Goal: Communication & Community: Participate in discussion

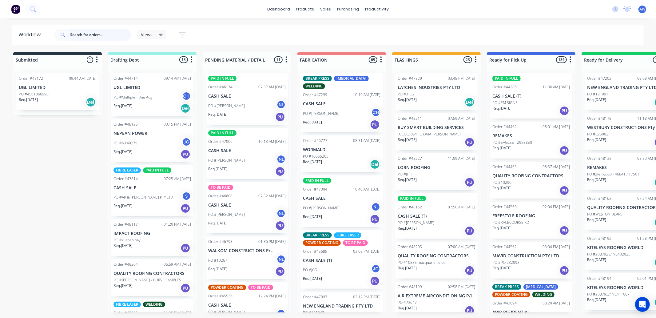
click at [99, 35] on input "text" at bounding box center [100, 35] width 61 height 12
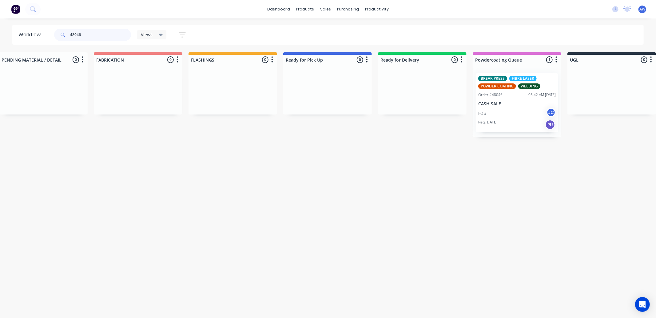
scroll to position [0, 205]
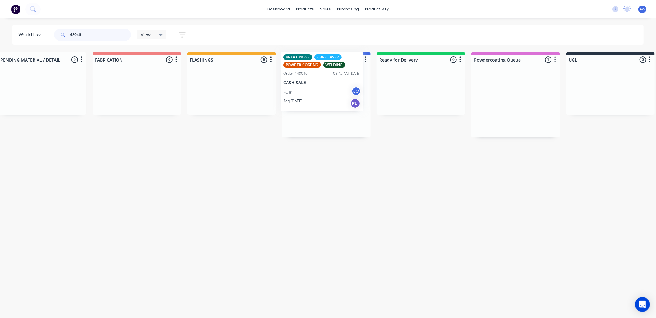
drag, startPoint x: 534, startPoint y: 102, endPoint x: 335, endPoint y: 82, distance: 199.6
click at [335, 82] on div "Submitted 0 Sort By Created date Required date Order number Customer name Most …" at bounding box center [303, 94] width 1025 height 85
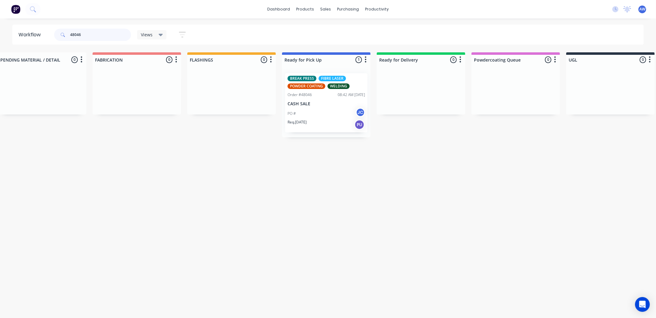
type input "48046"
click at [348, 105] on p "CASH SALE" at bounding box center [325, 103] width 77 height 5
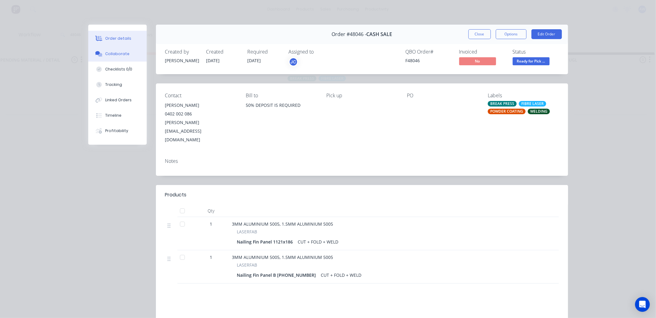
click at [118, 51] on div "Collaborate" at bounding box center [117, 54] width 24 height 6
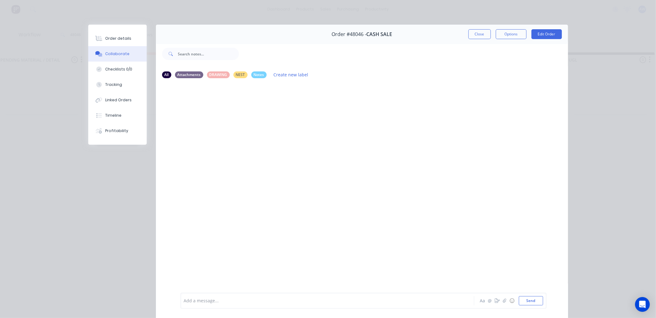
click at [203, 305] on div "Add a message... Aa @ ☺ Send" at bounding box center [363, 300] width 366 height 16
click at [205, 299] on div at bounding box center [318, 300] width 269 height 6
click at [231, 107] on div "over nextr door in PC Labels Edit Delete" at bounding box center [276, 108] width 192 height 12
click at [234, 107] on icon "button" at bounding box center [235, 107] width 2 height 7
click at [251, 115] on button "Edit" at bounding box center [257, 119] width 39 height 10
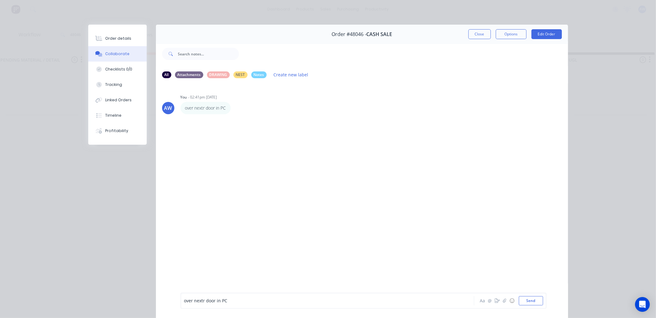
click at [202, 299] on span "over nextr door in PC" at bounding box center [205, 301] width 43 height 6
drag, startPoint x: 480, startPoint y: 34, endPoint x: 470, endPoint y: 37, distance: 10.4
click at [478, 35] on button "Close" at bounding box center [479, 34] width 22 height 10
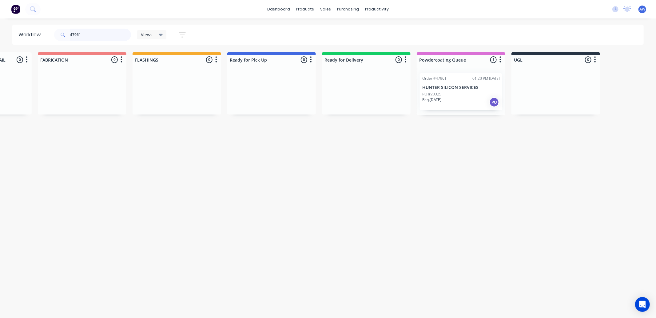
scroll to position [0, 264]
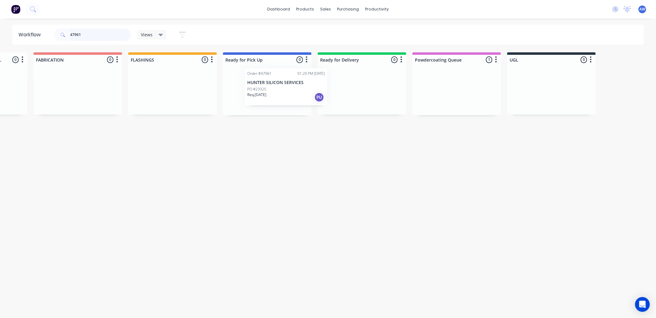
drag, startPoint x: 443, startPoint y: 104, endPoint x: 303, endPoint y: 113, distance: 140.2
click at [299, 87] on div "Submitted 0 Sort By Created date Required date Order number Customer name Most …" at bounding box center [244, 83] width 1025 height 63
type input "47961"
click at [291, 103] on div "Req. 06/10/25 PU" at bounding box center [266, 102] width 77 height 10
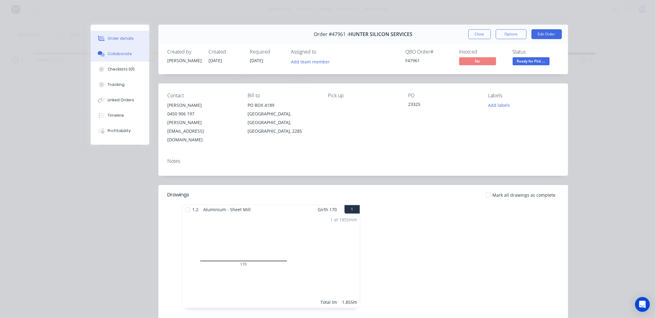
click at [122, 55] on div "Collaborate" at bounding box center [120, 54] width 24 height 6
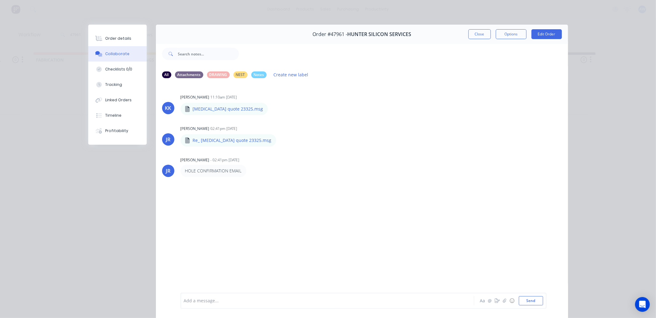
click at [195, 301] on div at bounding box center [318, 300] width 269 height 6
click at [474, 34] on button "Close" at bounding box center [479, 34] width 22 height 10
